Goal: Information Seeking & Learning: Learn about a topic

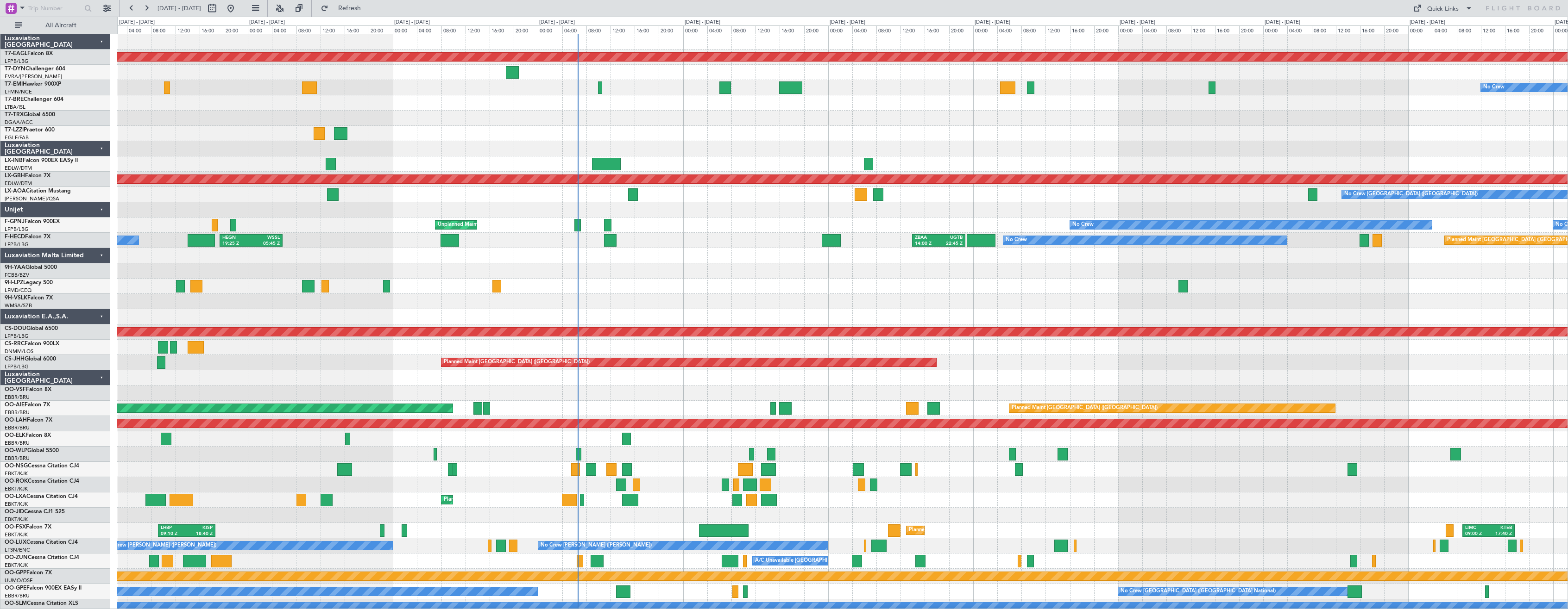
click at [701, 270] on div "Planned Maint Dubai (Al Maktoum Intl) No Crew Planned Maint [GEOGRAPHIC_DATA] P…" at bounding box center [842, 523] width 1451 height 978
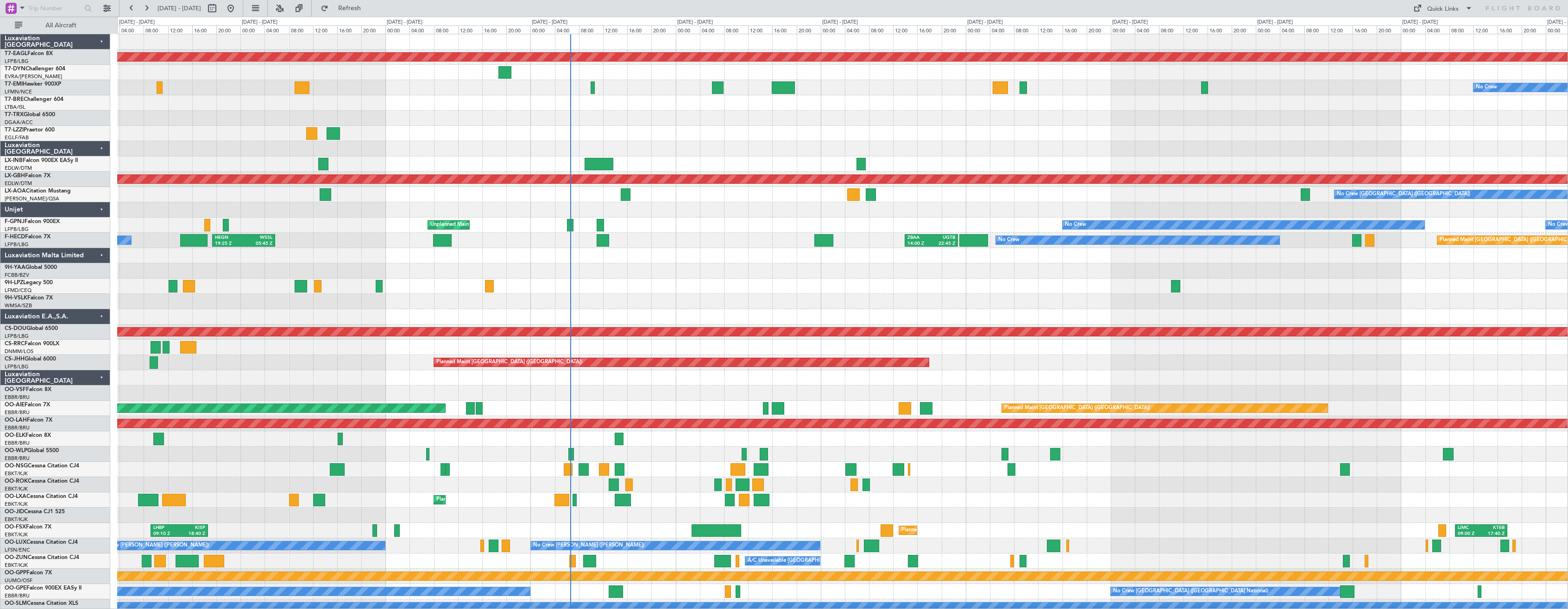
click at [634, 298] on div at bounding box center [842, 301] width 1451 height 15
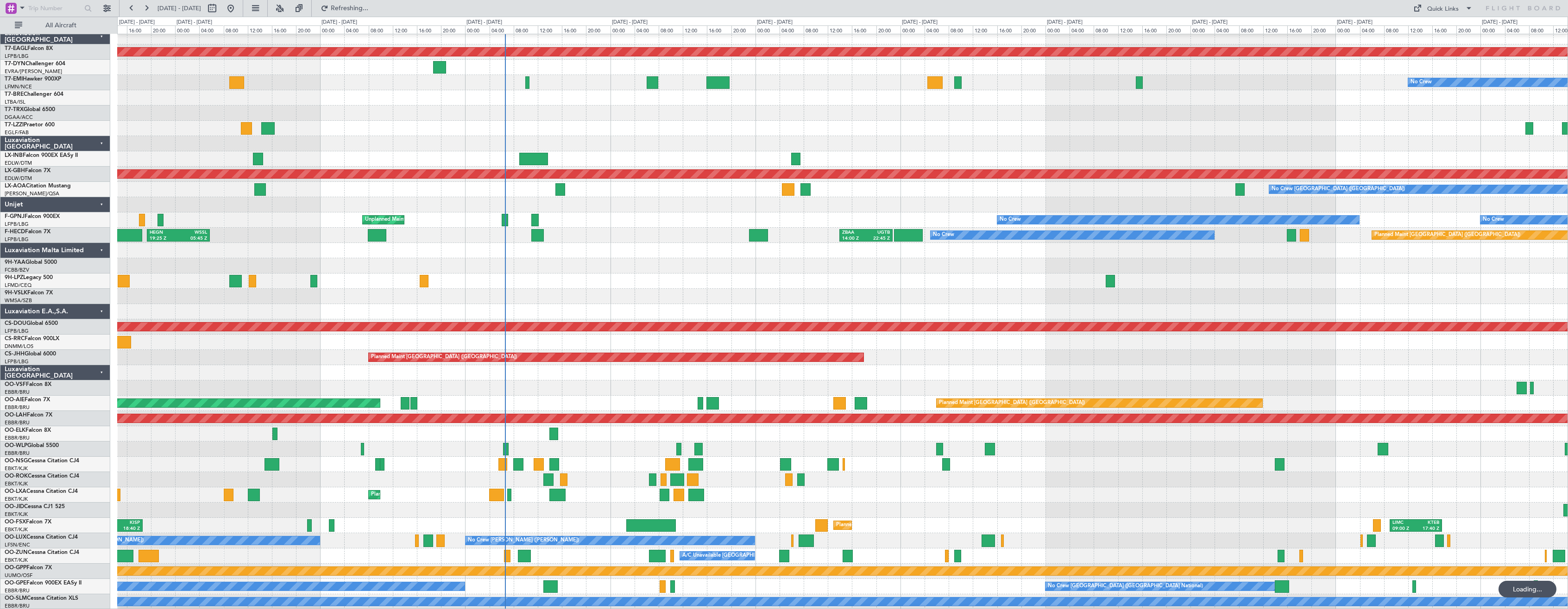
click at [100, 372] on div "Luxaviation [GEOGRAPHIC_DATA]" at bounding box center [55, 372] width 110 height 15
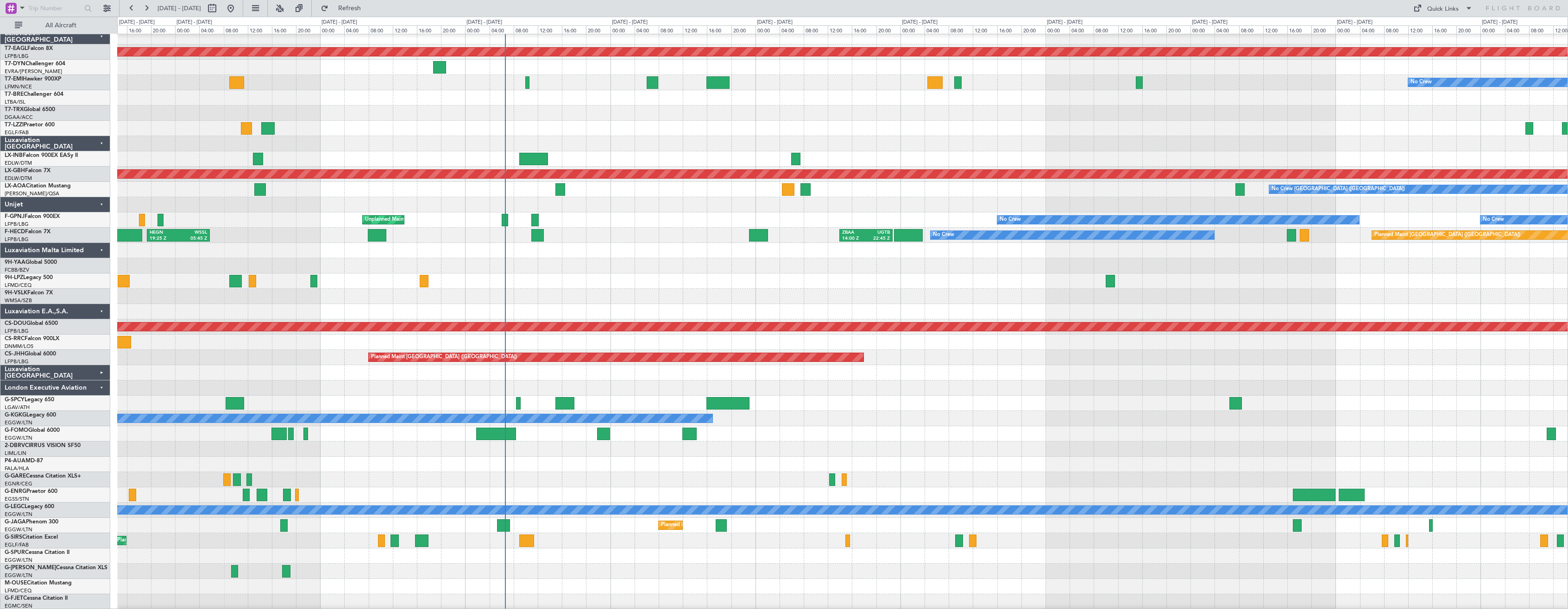
click at [97, 395] on div "London Executive Aviation" at bounding box center [55, 388] width 110 height 15
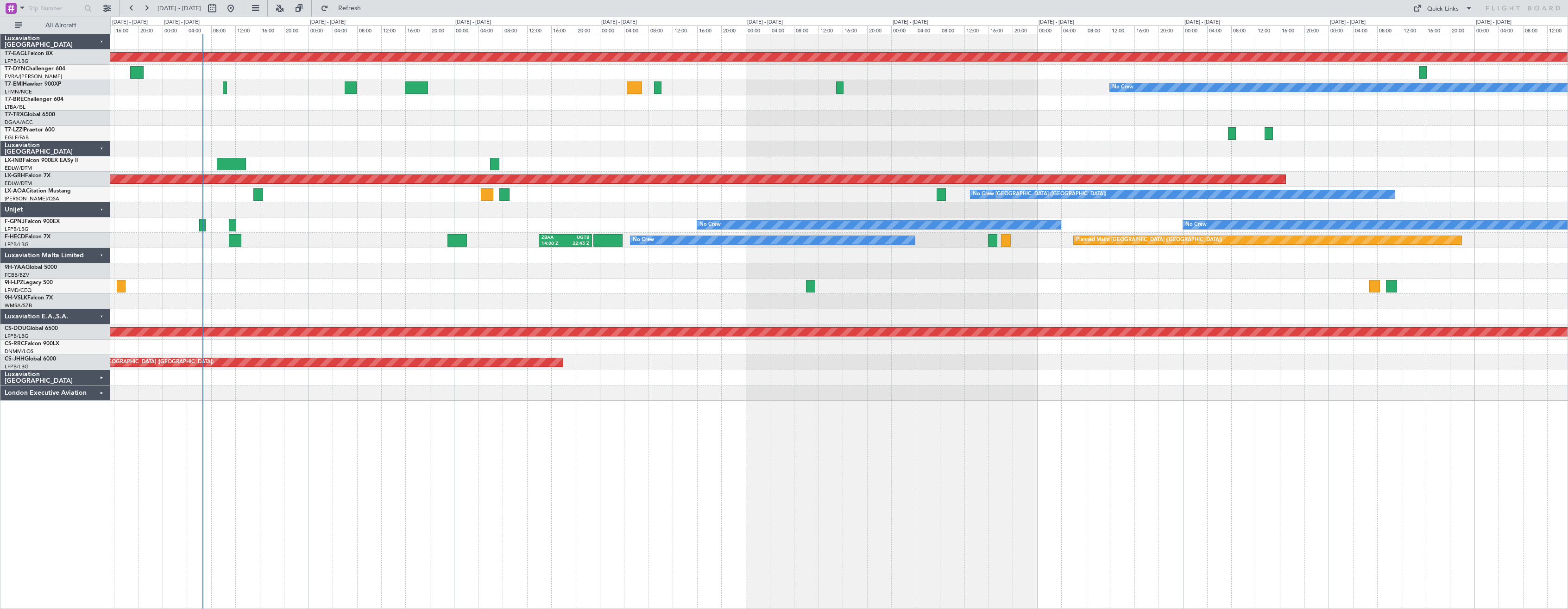
click at [628, 463] on div "Planned Maint Dubai (Al Maktoum Intl) No Crew Planned Maint Nurnberg No Crew [G…" at bounding box center [839, 322] width 1458 height 576
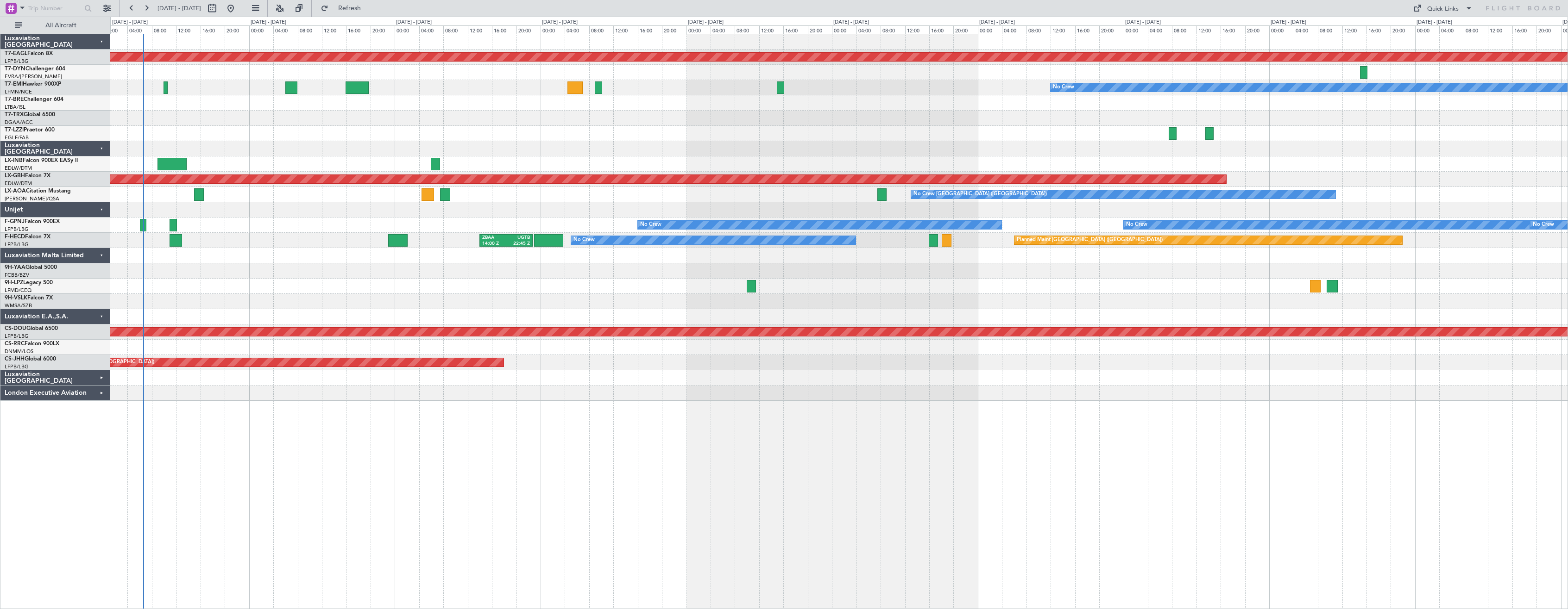
click at [565, 448] on div "Planned Maint Dubai (Al Maktoum Intl) No Crew Planned Maint Nurnberg No Crew [G…" at bounding box center [839, 322] width 1458 height 576
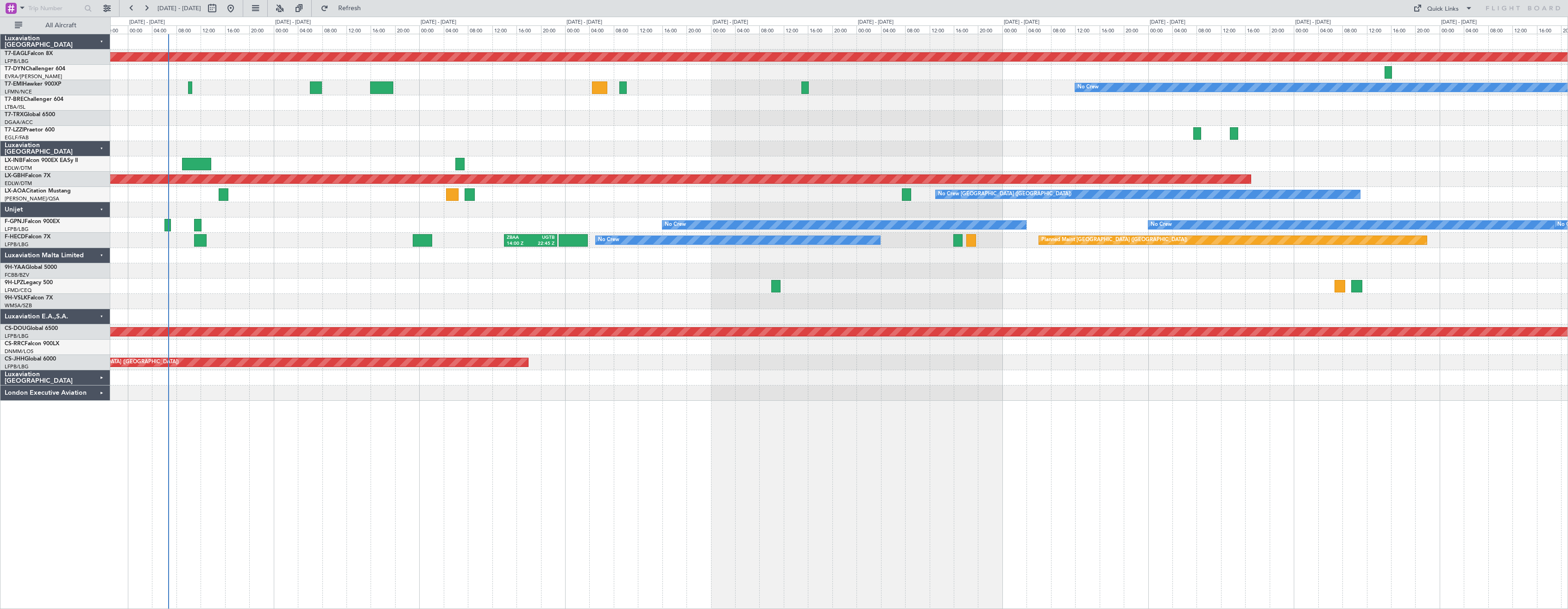
click at [607, 448] on div "Planned Maint Dubai (Al Maktoum Intl) No Crew Planned Maint Nurnberg No Crew [G…" at bounding box center [839, 322] width 1458 height 576
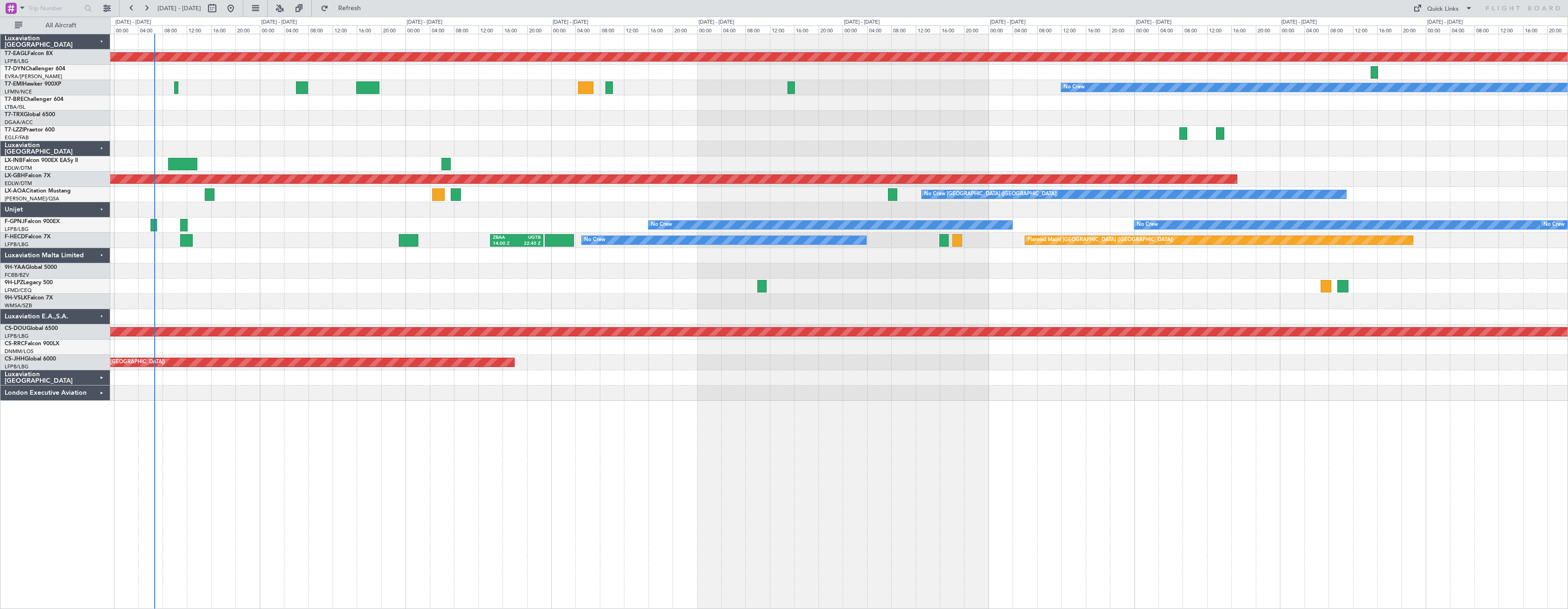
click at [578, 453] on div "Planned Maint Dubai (Al Maktoum Intl) No Crew Planned Maint Nurnberg No Crew [G…" at bounding box center [839, 322] width 1458 height 576
click at [573, 431] on div "Planned Maint Dubai (Al Maktoum Intl) No Crew Planned Maint Nurnberg No Crew [G…" at bounding box center [839, 322] width 1458 height 576
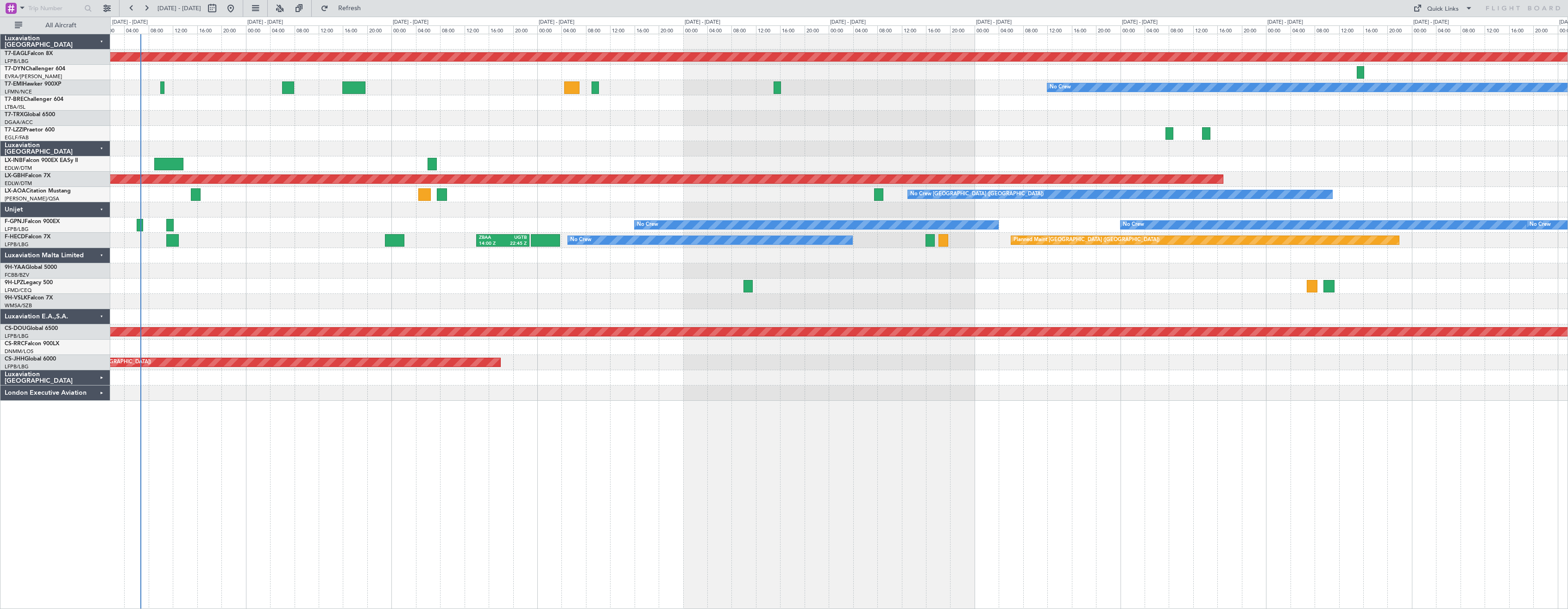
click at [590, 417] on div "Planned Maint Dubai (Al Maktoum Intl) No Crew Planned Maint Nurnberg No Crew [G…" at bounding box center [839, 322] width 1458 height 576
click at [591, 412] on div "Planned Maint Dubai (Al Maktoum Intl) No Crew Planned Maint Nurnberg No Crew [G…" at bounding box center [839, 322] width 1458 height 576
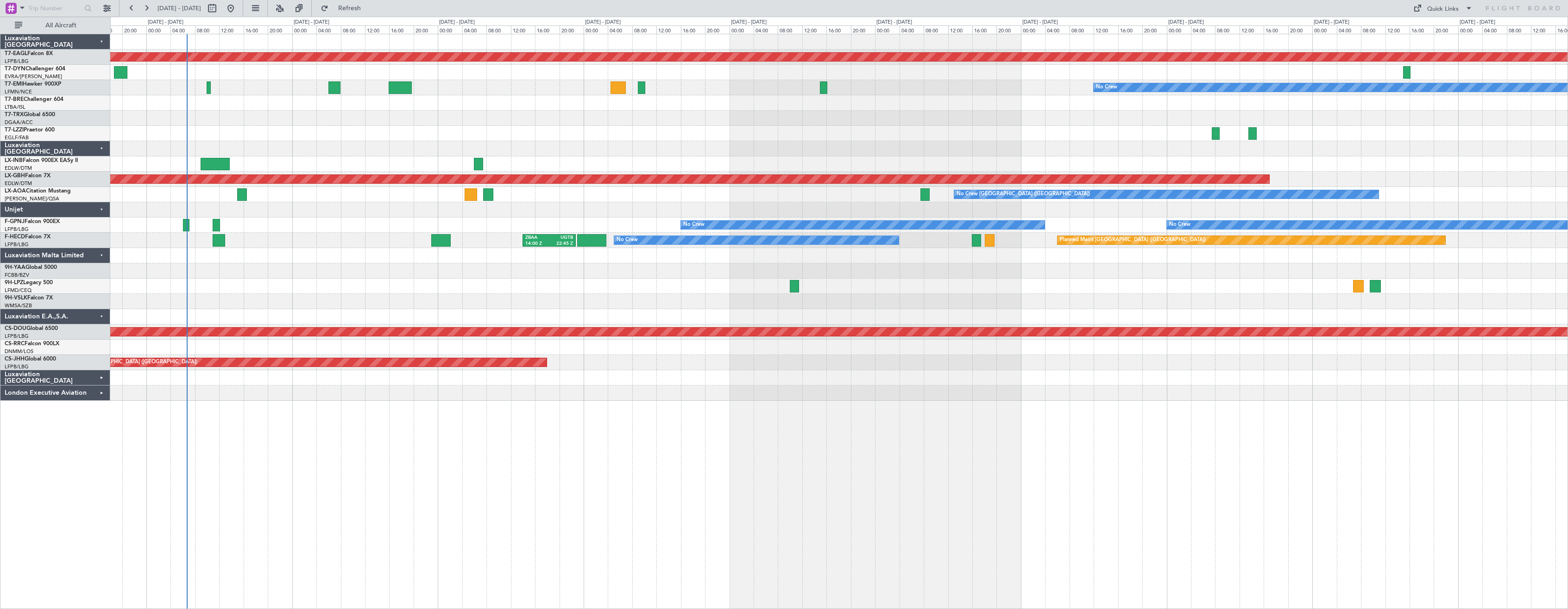
click at [536, 434] on div "Planned Maint Dubai (Al Maktoum Intl) No Crew Planned Maint Nurnberg No Crew [G…" at bounding box center [839, 322] width 1458 height 576
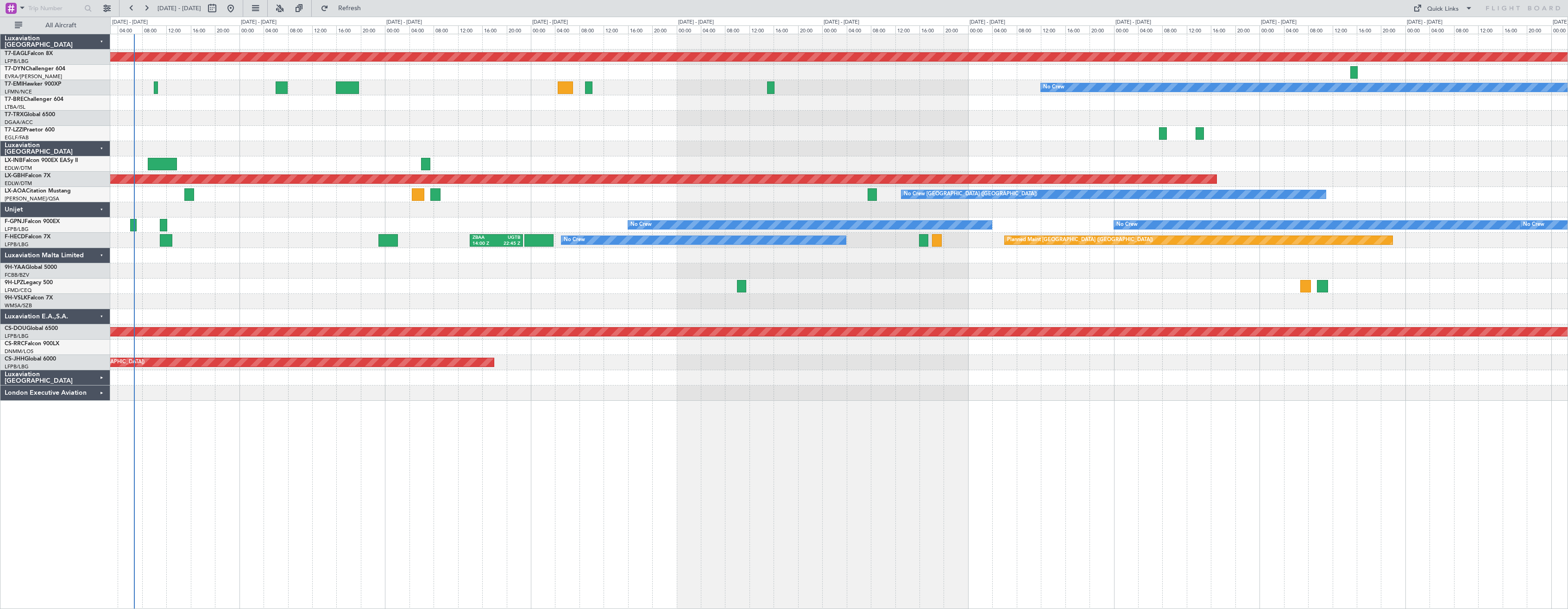
click at [703, 459] on div "Planned Maint Dubai (Al Maktoum Intl) No Crew Planned Maint Nurnberg No Crew [G…" at bounding box center [839, 322] width 1458 height 576
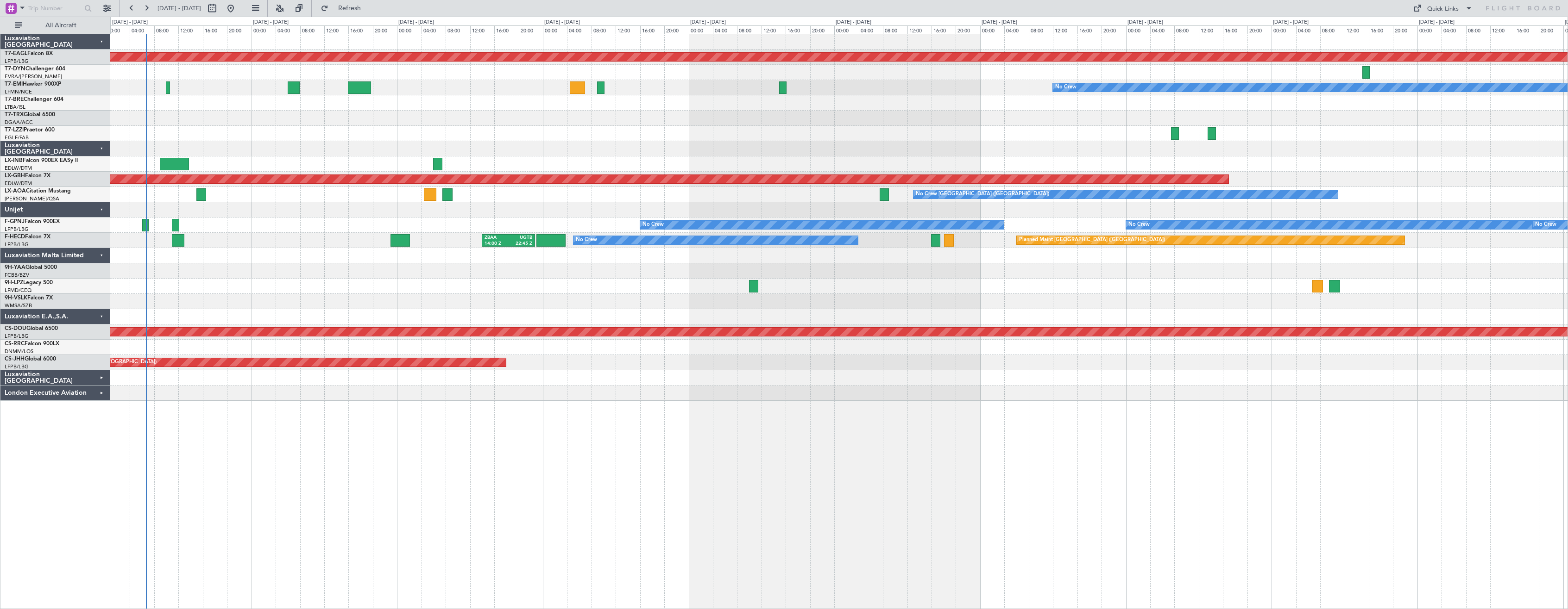
click at [718, 487] on div "Planned Maint Dubai (Al Maktoum Intl) No Crew Planned Maint Nurnberg No Crew [G…" at bounding box center [839, 322] width 1458 height 576
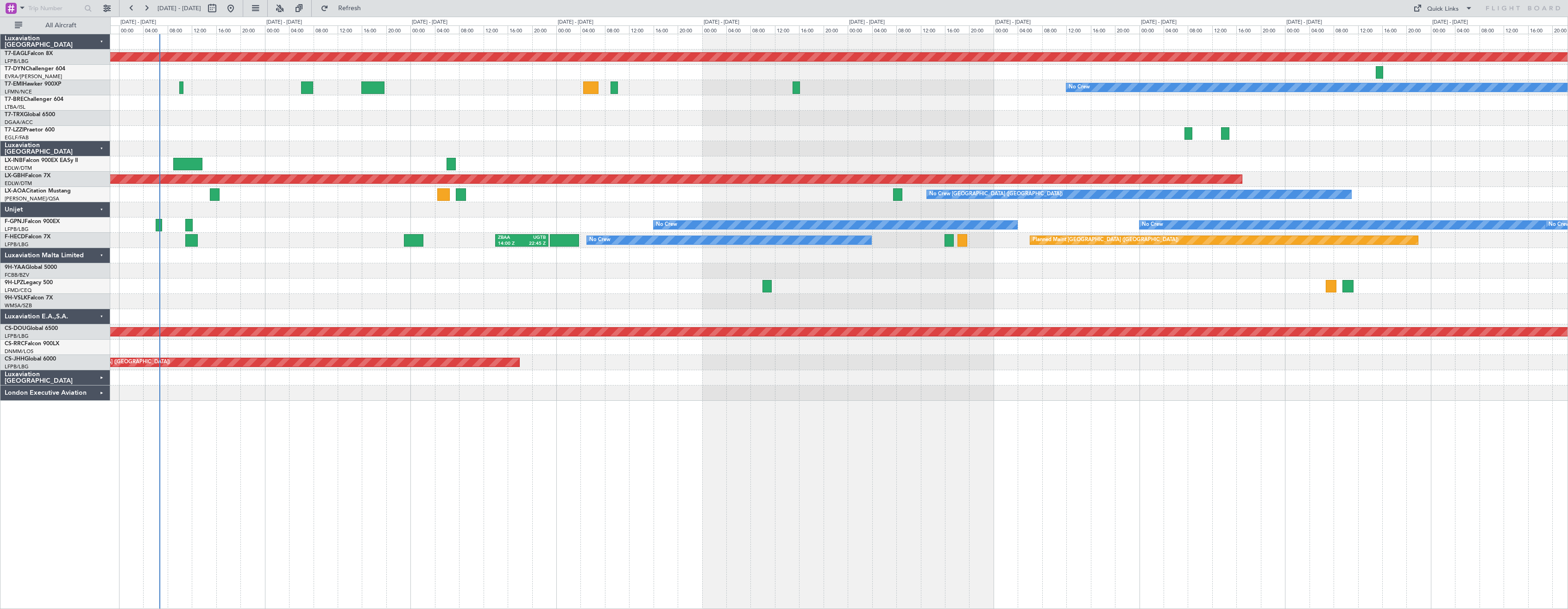
click at [689, 409] on div "Planned Maint Dubai (Al Maktoum Intl) No Crew Planned Maint Nurnberg No Crew [G…" at bounding box center [839, 322] width 1458 height 576
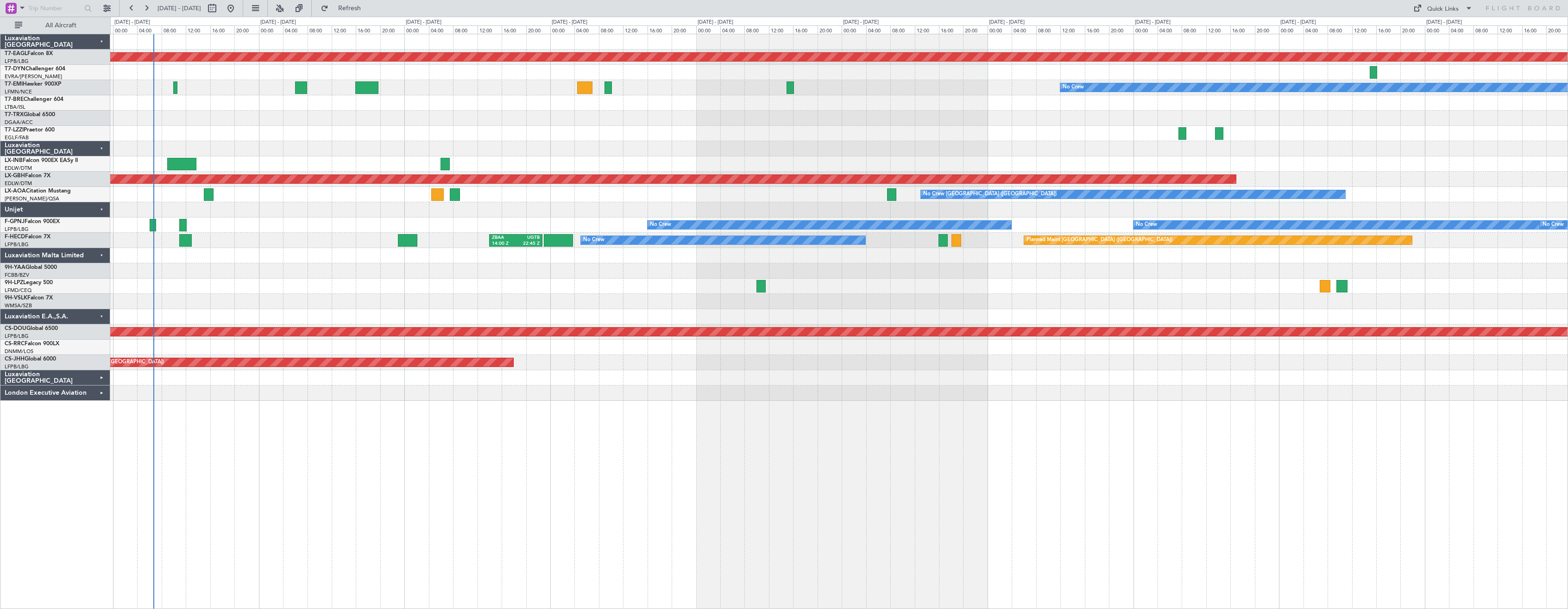
click at [759, 462] on div "Planned Maint Dubai (Al Maktoum Intl) No Crew Planned Maint Nurnberg No Crew [G…" at bounding box center [839, 322] width 1458 height 576
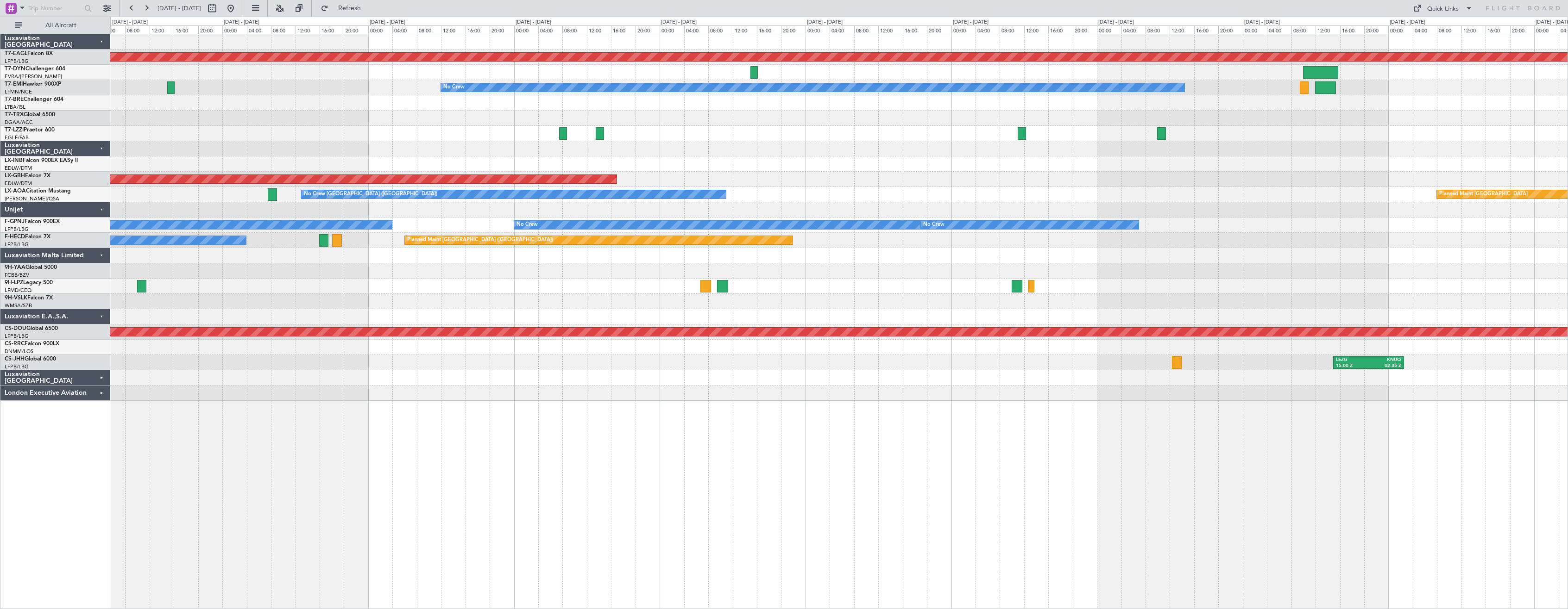
click at [443, 450] on div "Planned Maint Dubai (Al Maktoum Intl) No Crew Planned Maint Nurnberg No Crew [G…" at bounding box center [839, 322] width 1458 height 576
click at [790, 447] on div "Planned Maint Dubai (Al Maktoum Intl) No Crew Planned Maint Nurnberg No Crew [G…" at bounding box center [839, 322] width 1458 height 576
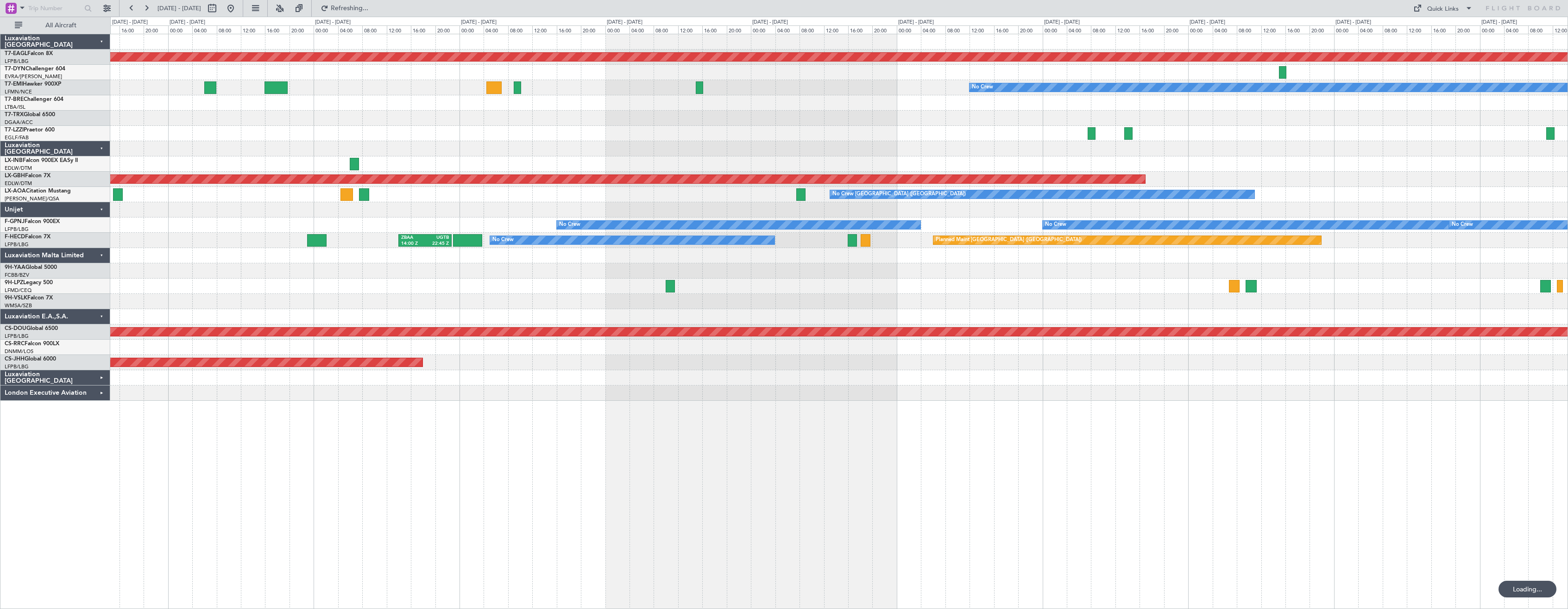
click at [700, 459] on div "Planned Maint Dubai (Al Maktoum Intl) No Crew Planned Maint Nurnberg No Crew [G…" at bounding box center [839, 322] width 1458 height 576
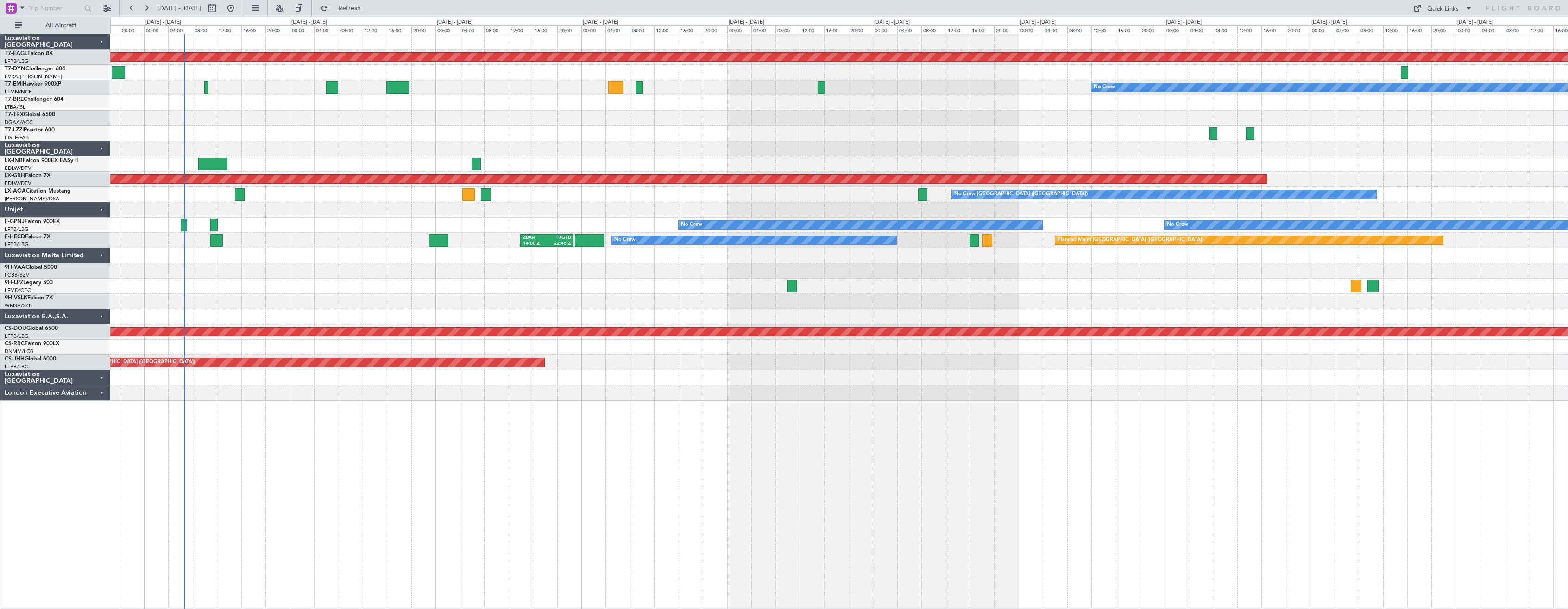
click at [460, 451] on div "Planned Maint Dubai (Al Maktoum Intl) No Crew Planned Maint Nurnberg No Crew [G…" at bounding box center [839, 322] width 1458 height 576
